Goal: Task Accomplishment & Management: Use online tool/utility

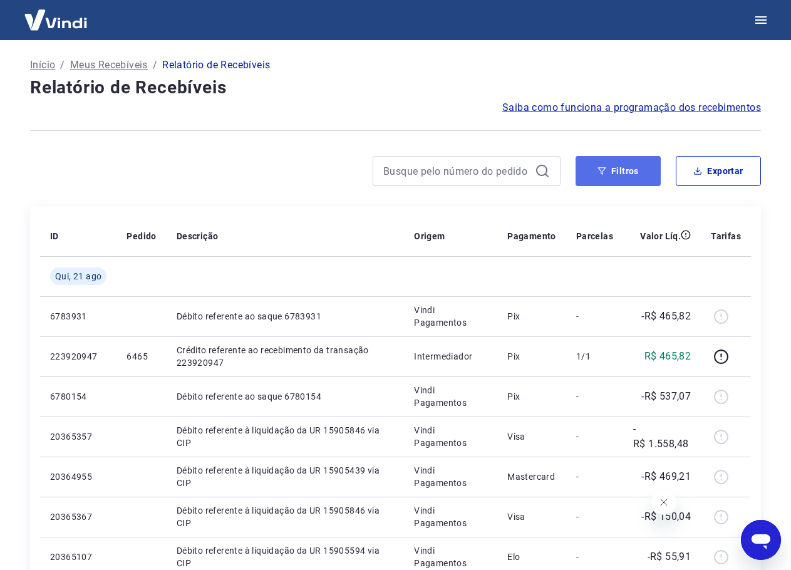
click at [629, 172] on button "Filtros" at bounding box center [618, 171] width 85 height 30
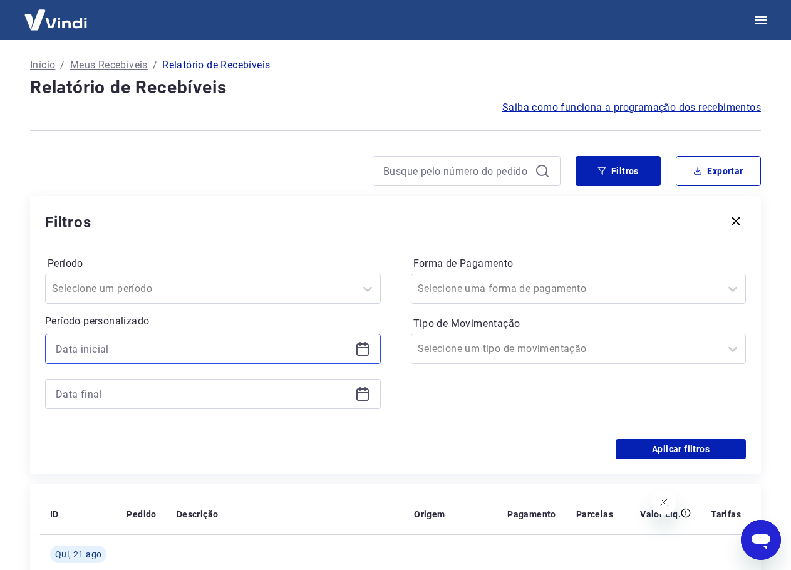
click at [156, 358] on input at bounding box center [203, 349] width 295 height 19
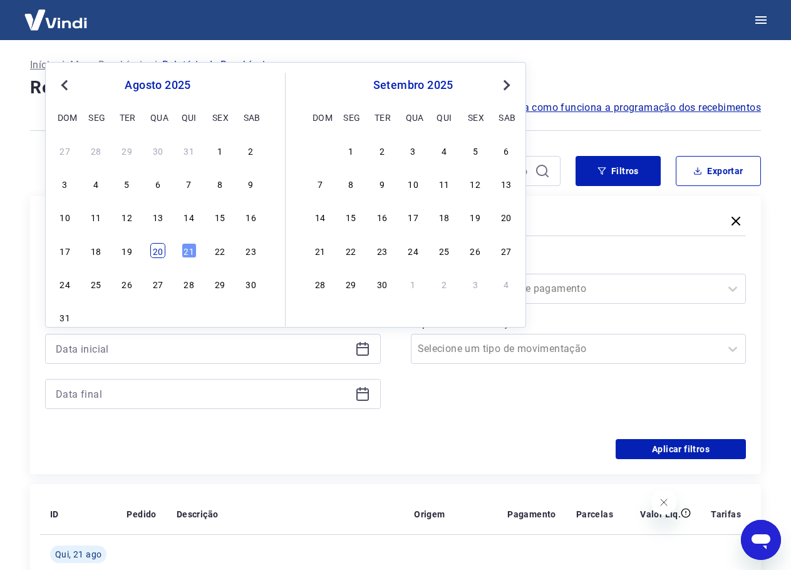
click at [159, 246] on div "20" at bounding box center [157, 250] width 15 height 15
type input "[DATE]"
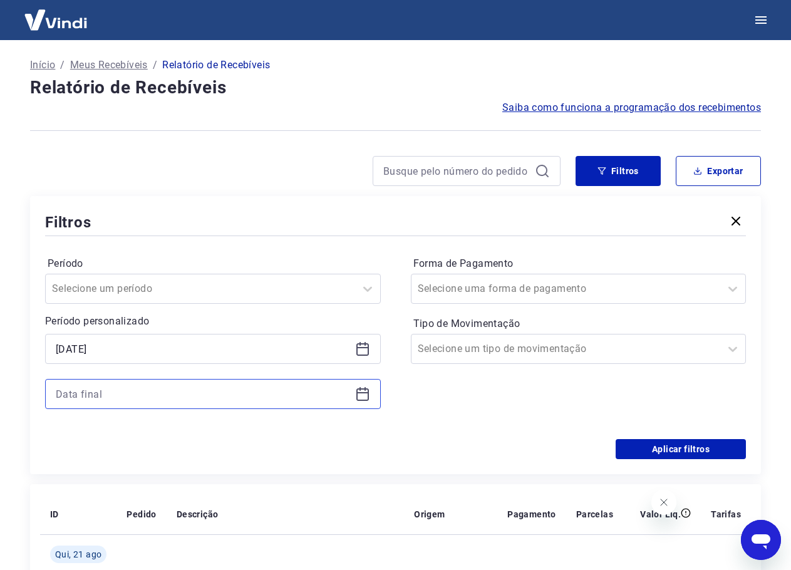
click at [166, 394] on input at bounding box center [203, 394] width 295 height 19
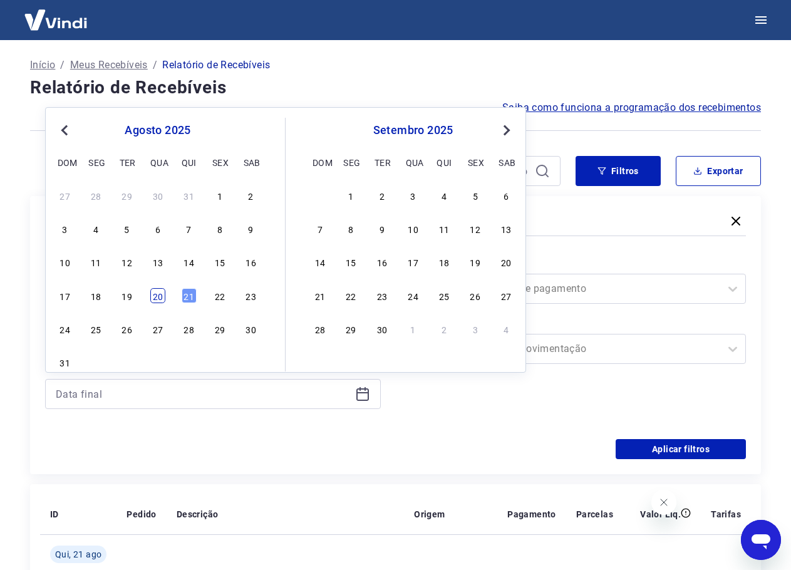
click at [158, 298] on div "20" at bounding box center [157, 295] width 15 height 15
type input "[DATE]"
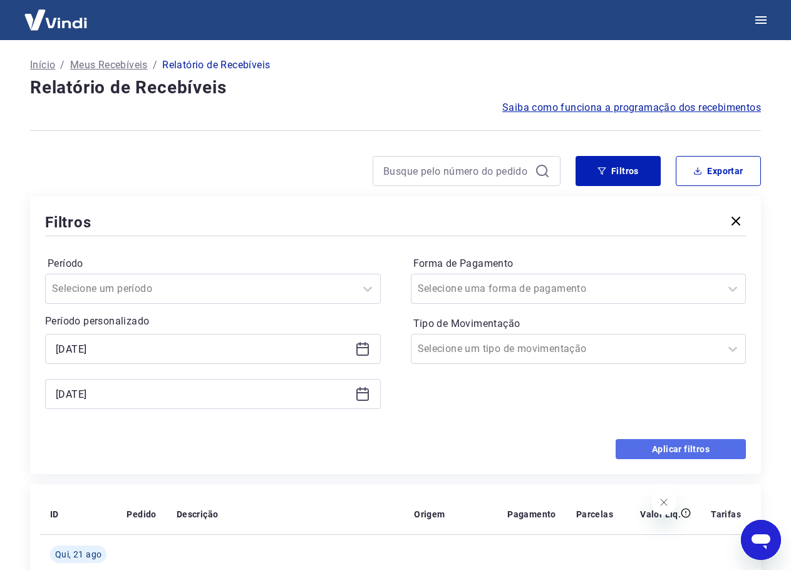
click at [721, 447] on button "Aplicar filtros" at bounding box center [681, 449] width 130 height 20
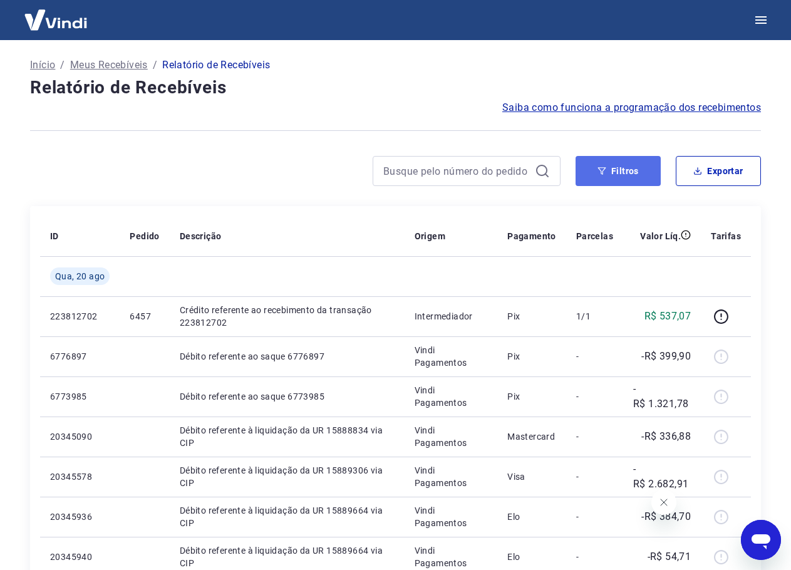
click at [605, 182] on button "Filtros" at bounding box center [618, 171] width 85 height 30
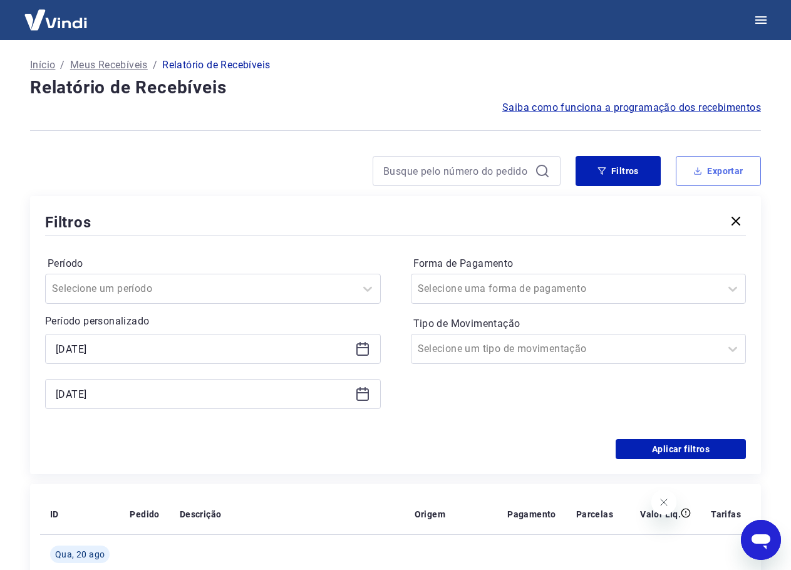
click at [714, 170] on button "Exportar" at bounding box center [718, 171] width 85 height 30
type input "20/08/2025"
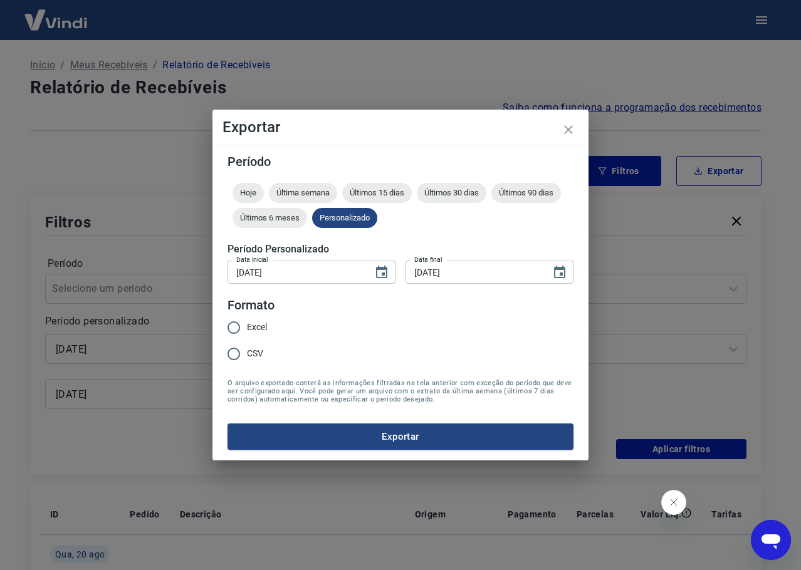
click at [238, 325] on input "Excel" at bounding box center [234, 328] width 26 height 26
radio input "true"
click at [288, 432] on button "Exportar" at bounding box center [400, 437] width 346 height 26
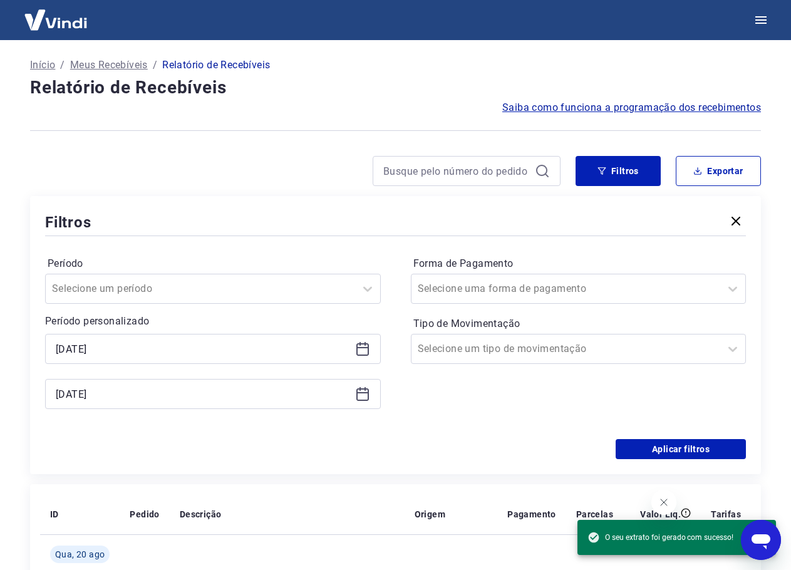
drag, startPoint x: 284, startPoint y: 157, endPoint x: 158, endPoint y: 44, distance: 169.1
click at [284, 157] on div at bounding box center [295, 171] width 531 height 30
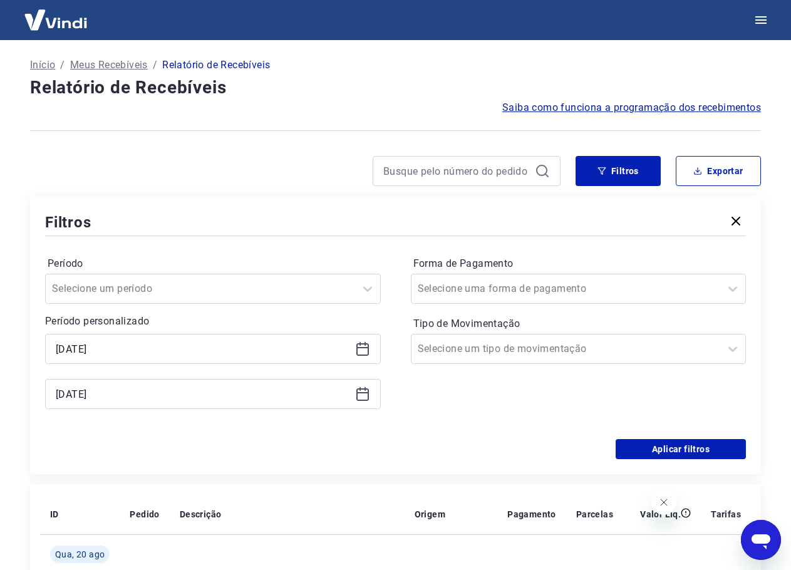
click at [238, 114] on div "Saiba como funciona a programação dos recebimentos" at bounding box center [395, 107] width 731 height 15
